Goal: Transaction & Acquisition: Purchase product/service

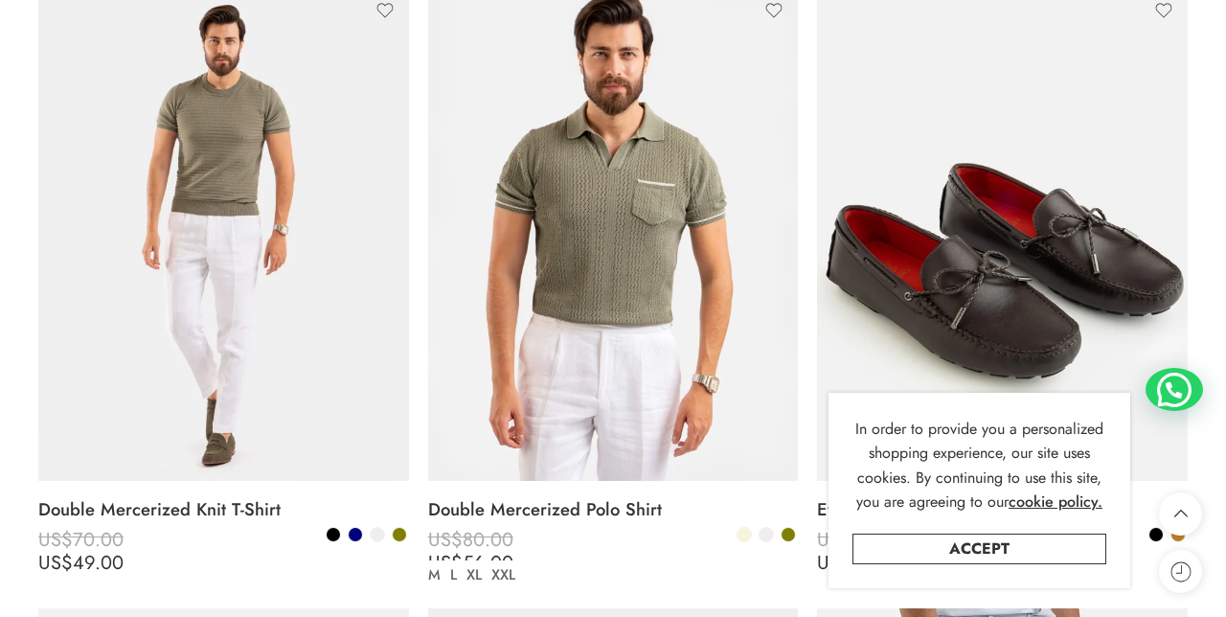
scroll to position [977, 0]
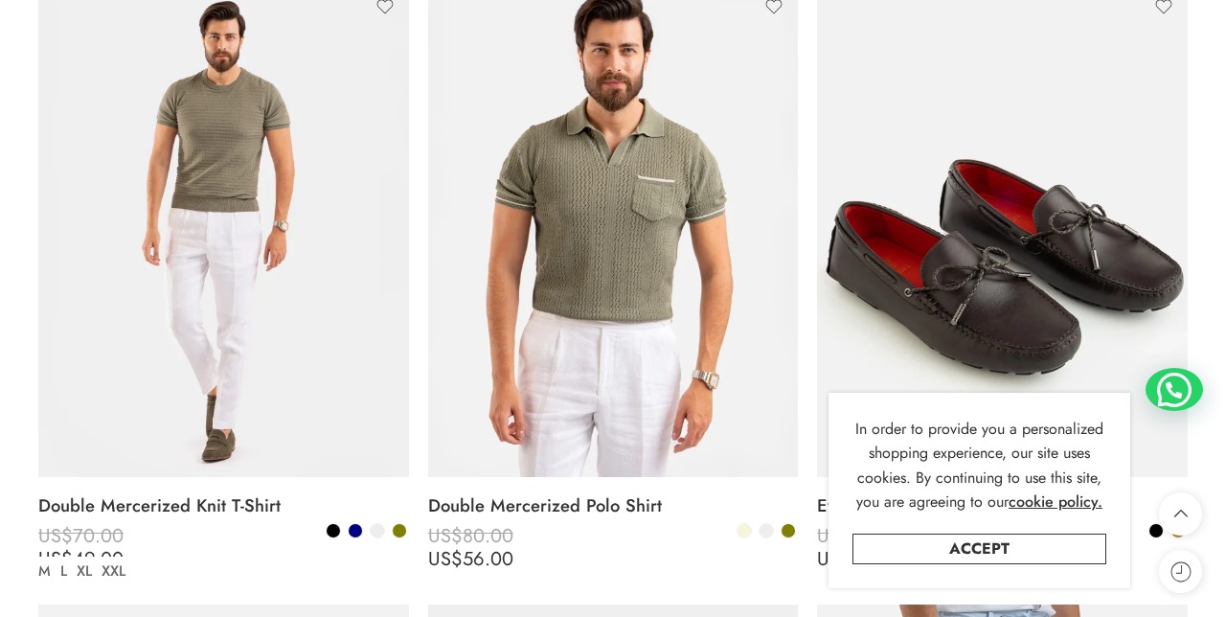
click at [58, 491] on link "Double Mercerized Knit T-Shirt" at bounding box center [223, 506] width 371 height 38
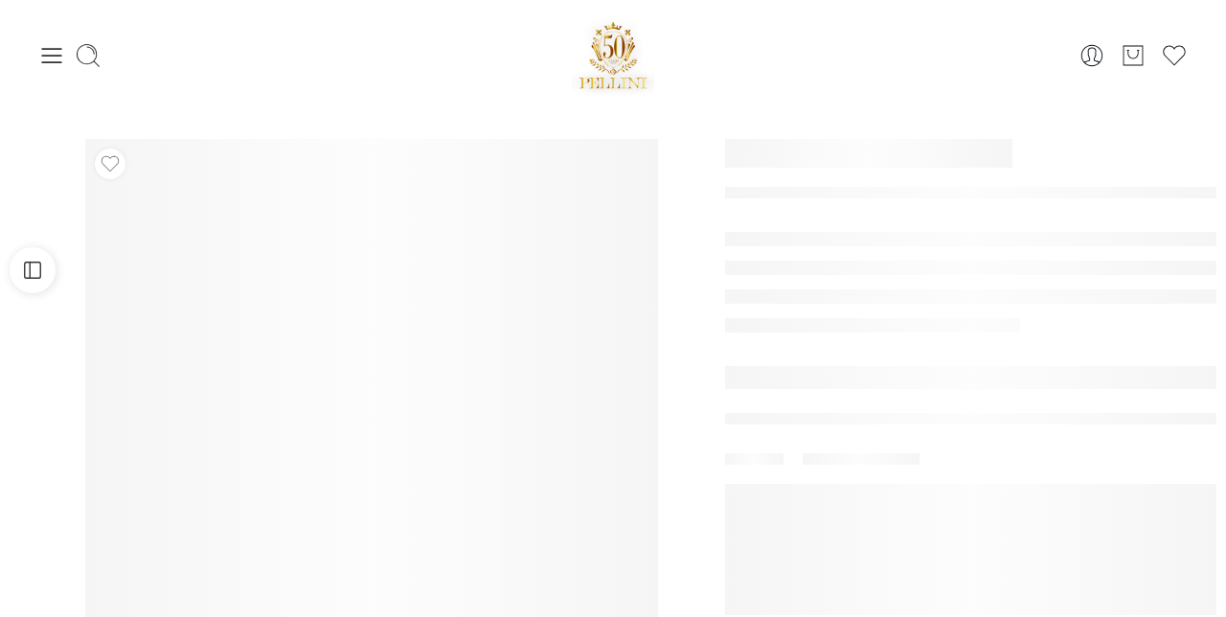
click at [651, 87] on img at bounding box center [613, 54] width 82 height 81
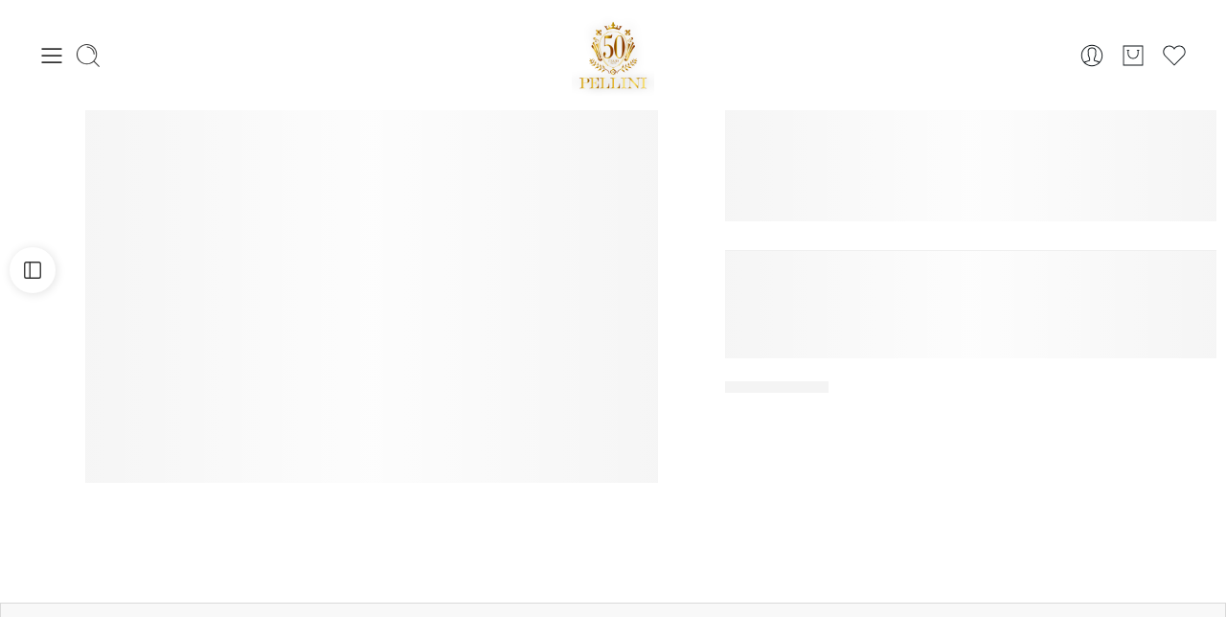
scroll to position [416, 0]
